Goal: Find specific page/section

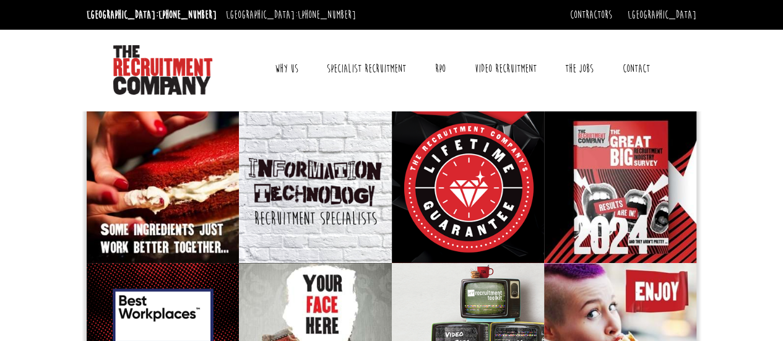
click at [632, 66] on link "Contact" at bounding box center [636, 68] width 46 height 31
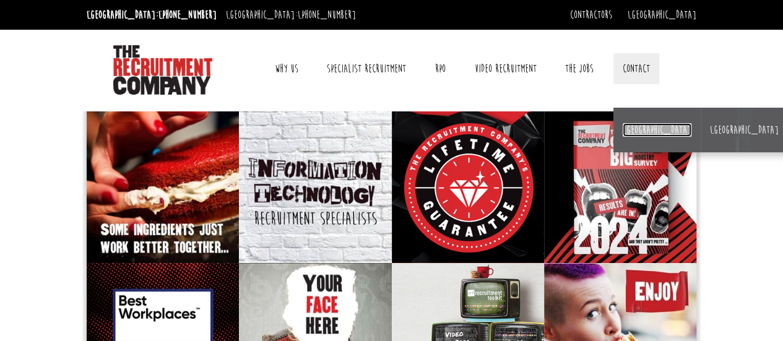
click at [642, 132] on link "[GEOGRAPHIC_DATA]" at bounding box center [656, 130] width 69 height 14
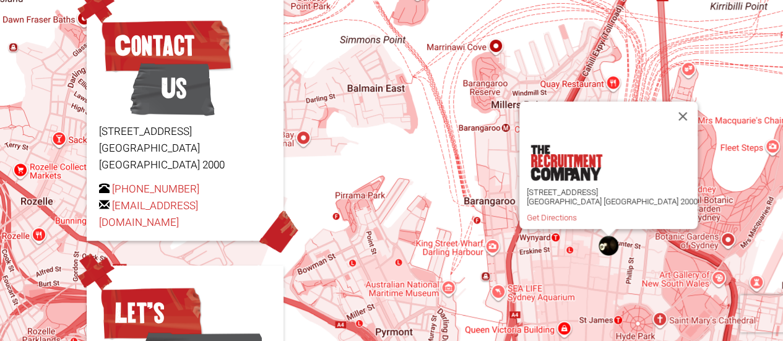
scroll to position [54, 0]
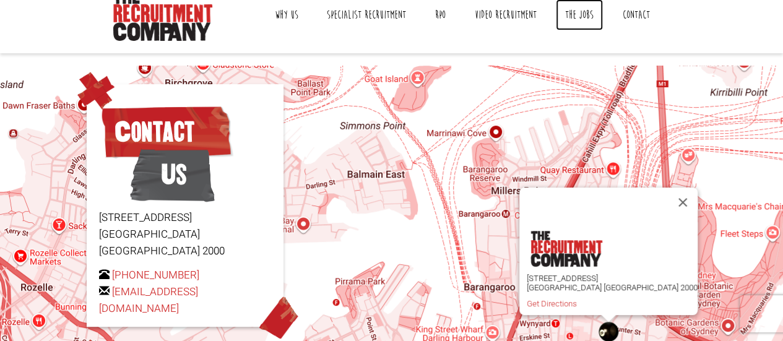
click at [578, 11] on link "The Jobs" at bounding box center [579, 14] width 47 height 31
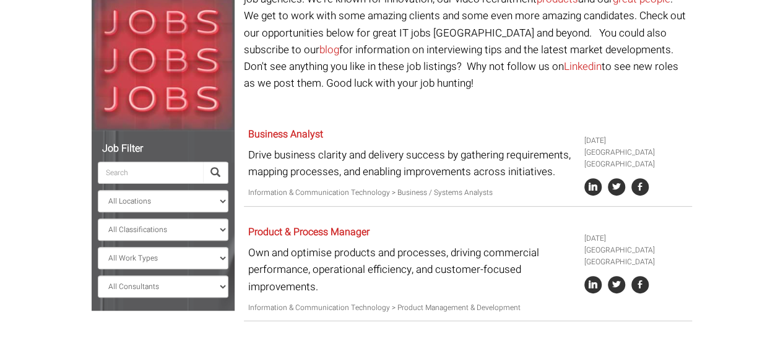
scroll to position [162, 0]
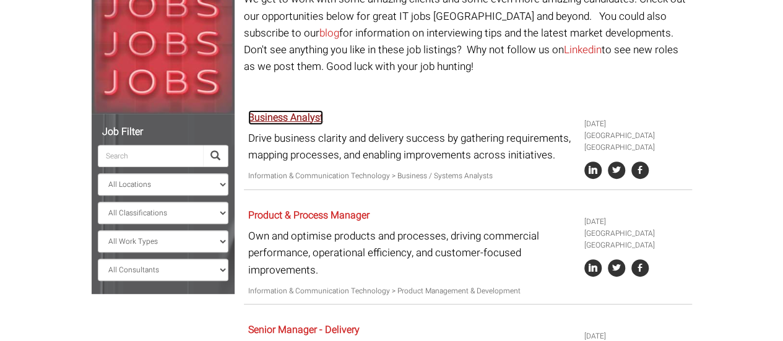
click at [312, 114] on link "Business Analyst" at bounding box center [285, 117] width 75 height 15
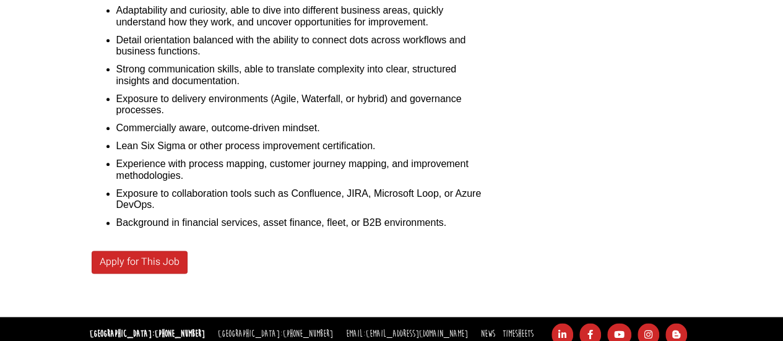
scroll to position [688, 0]
